Goal: Communication & Community: Answer question/provide support

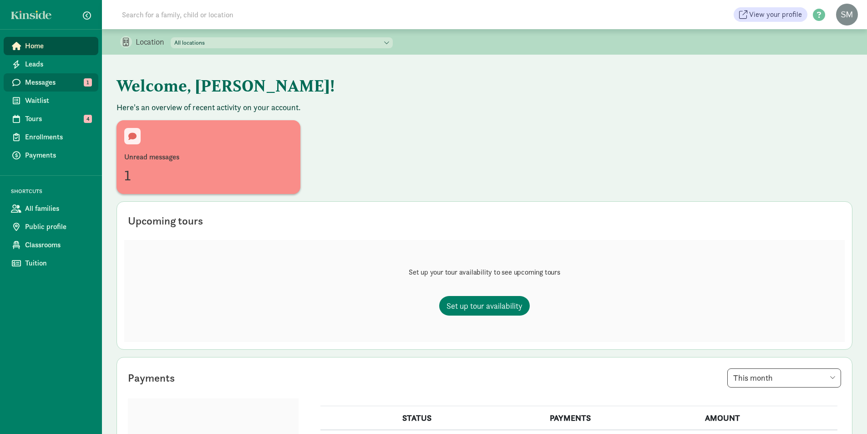
click at [36, 80] on span "Messages" at bounding box center [58, 82] width 66 height 11
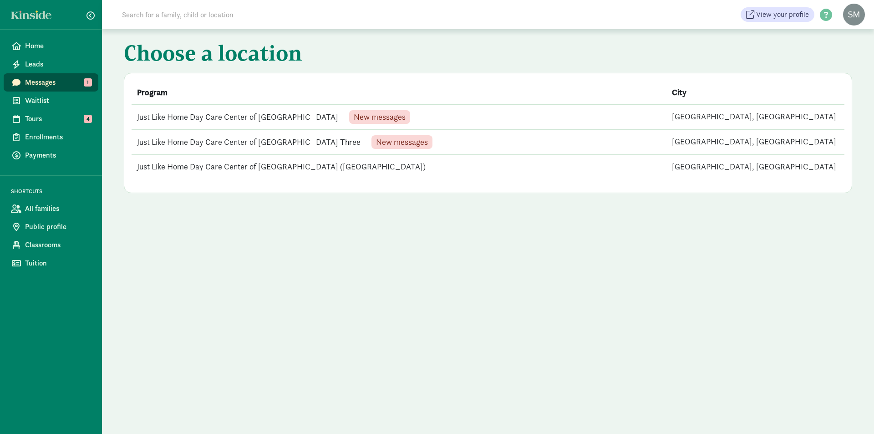
click at [223, 117] on td "Just Like Home Day Care Center of Lakewood Four New messages" at bounding box center [399, 116] width 535 height 25
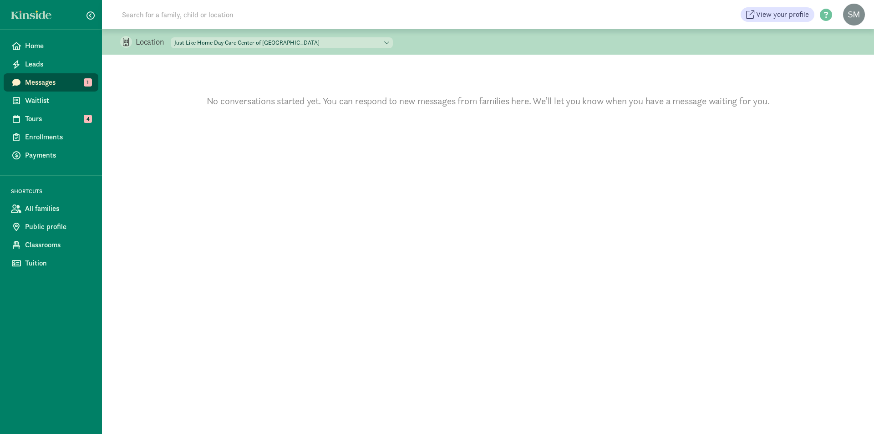
click at [25, 81] on span "Messages" at bounding box center [58, 82] width 66 height 11
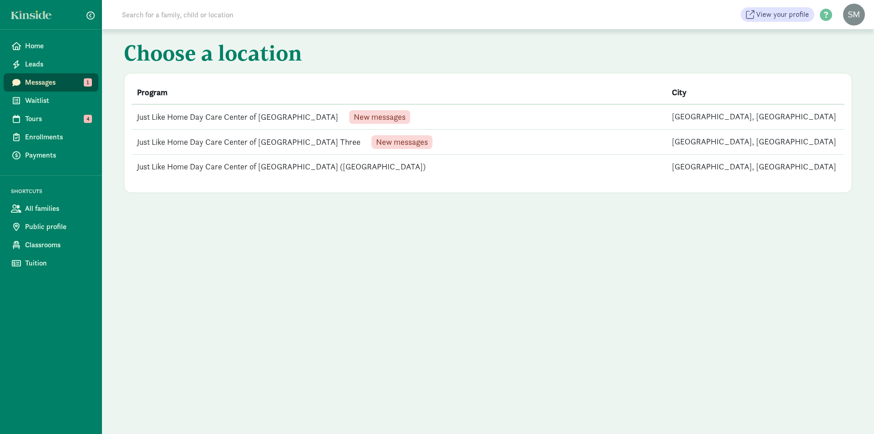
click at [177, 139] on td "Just Like Home Day Care Center of [GEOGRAPHIC_DATA] Three New messages" at bounding box center [399, 142] width 535 height 25
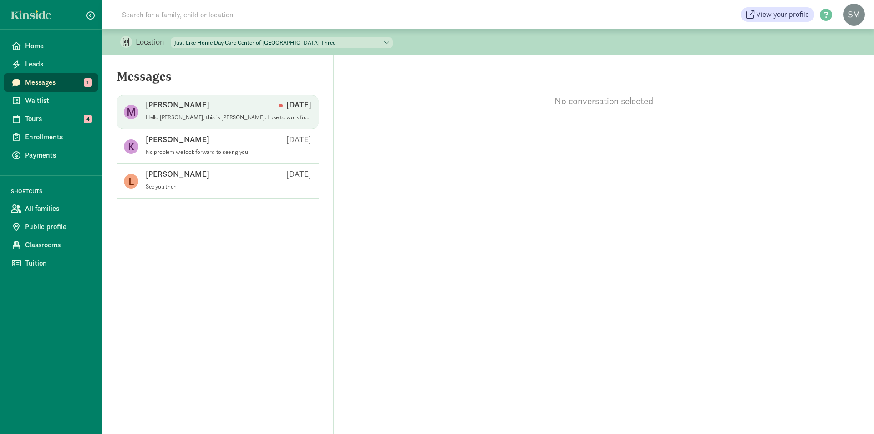
click at [251, 111] on div "Makaylah J [DATE]" at bounding box center [229, 106] width 166 height 15
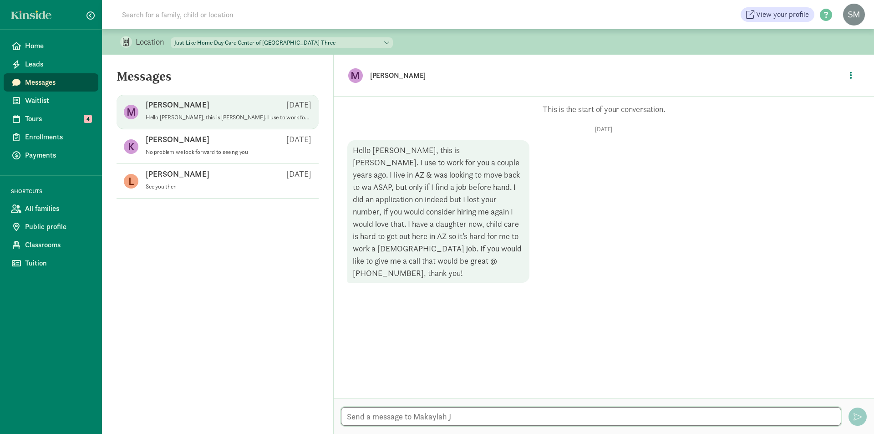
click at [397, 420] on textarea at bounding box center [591, 416] width 500 height 19
type textarea "Hello and congradulations"
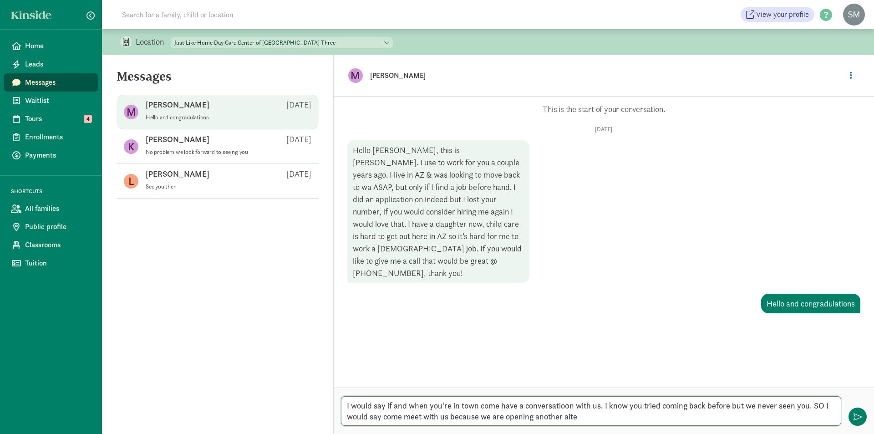
type textarea "I would say if and when you're in town come have a conversatio0n with us. I kno…"
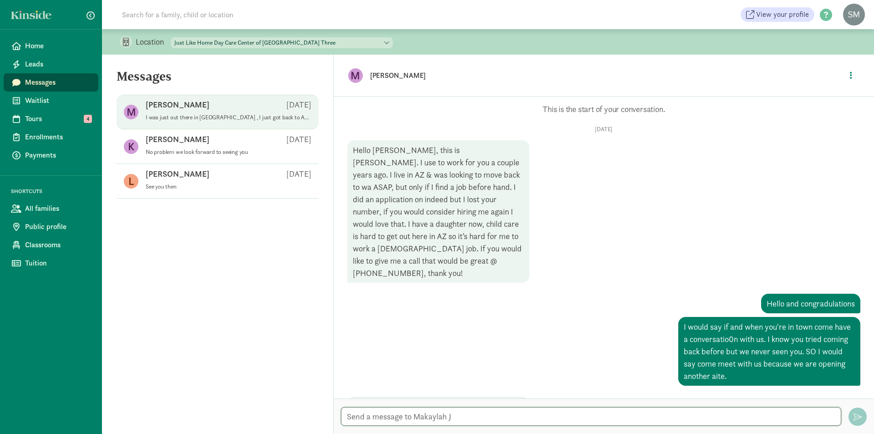
scroll to position [41, 0]
